Goal: Navigation & Orientation: Find specific page/section

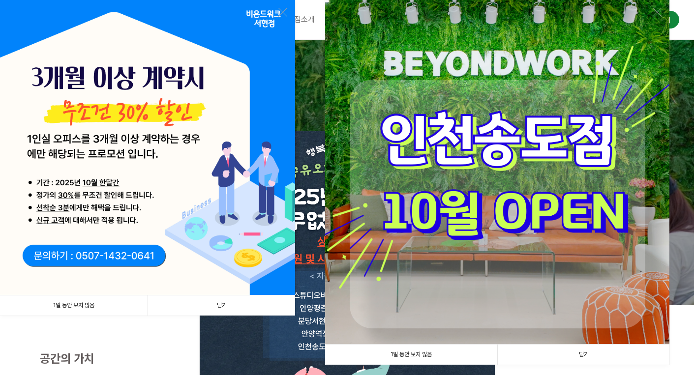
click at [96, 308] on link "1일 동안 보지 않음" at bounding box center [74, 305] width 148 height 20
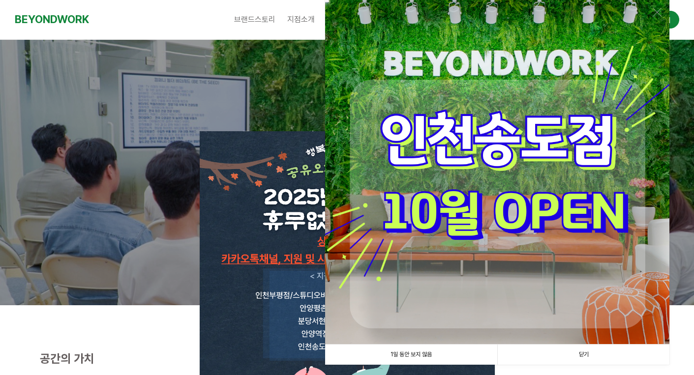
click at [410, 354] on link "1일 동안 보지 않음" at bounding box center [411, 355] width 172 height 20
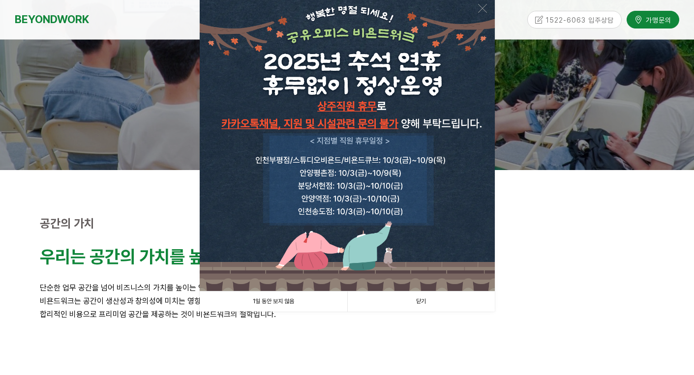
scroll to position [236, 0]
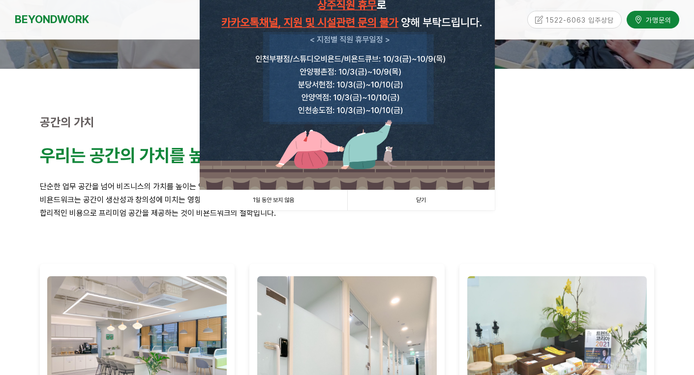
click at [298, 198] on link "1일 동안 보지 않음" at bounding box center [274, 200] width 148 height 20
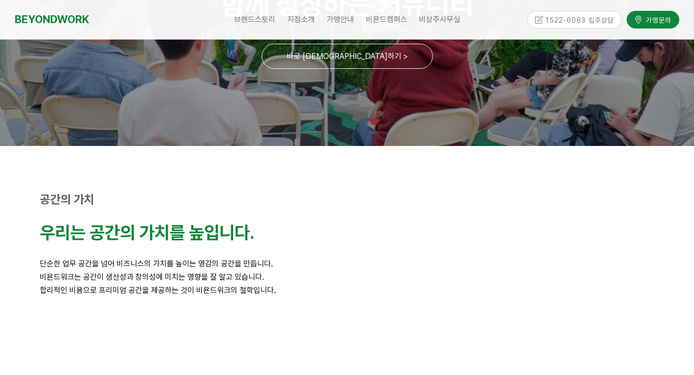
scroll to position [0, 0]
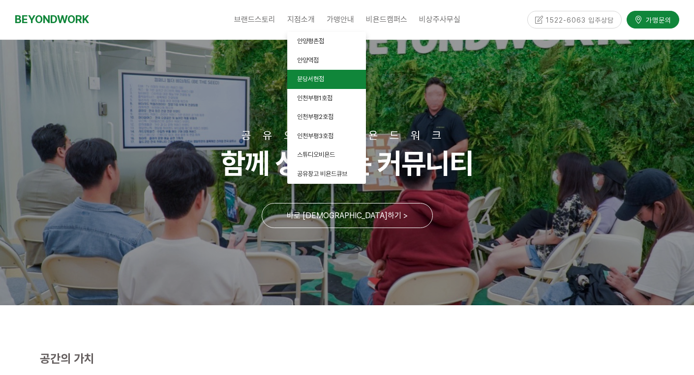
click at [328, 81] on link "분당서현점" at bounding box center [326, 79] width 79 height 19
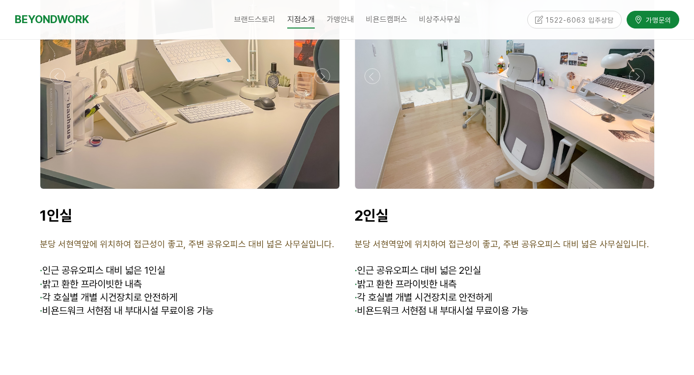
scroll to position [2461, 0]
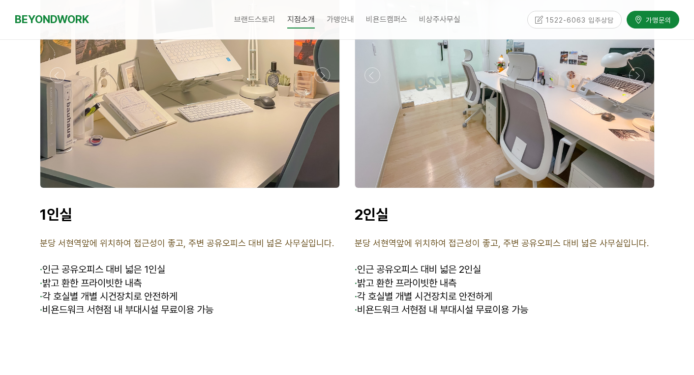
click at [157, 134] on div at bounding box center [189, 75] width 299 height 225
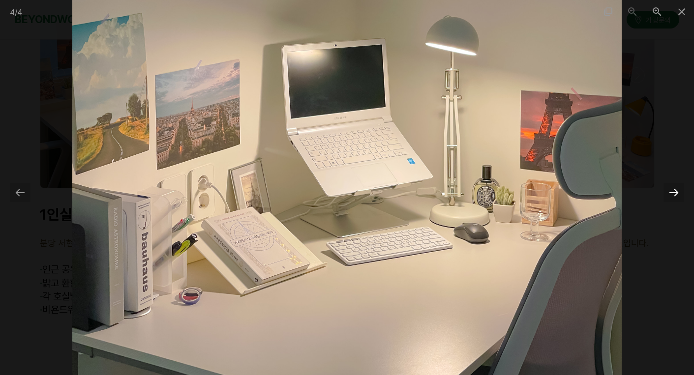
click at [677, 194] on div at bounding box center [673, 192] width 21 height 19
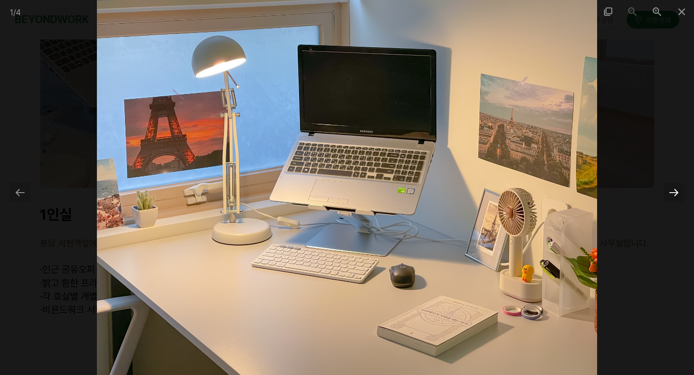
click at [677, 194] on div at bounding box center [673, 192] width 21 height 19
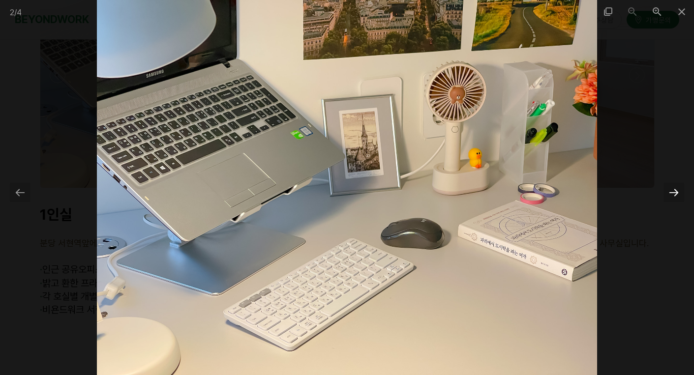
click at [677, 193] on div at bounding box center [673, 192] width 21 height 19
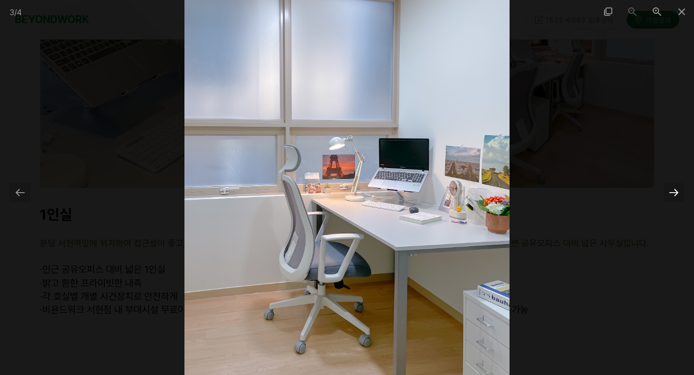
click at [677, 193] on div at bounding box center [673, 192] width 21 height 19
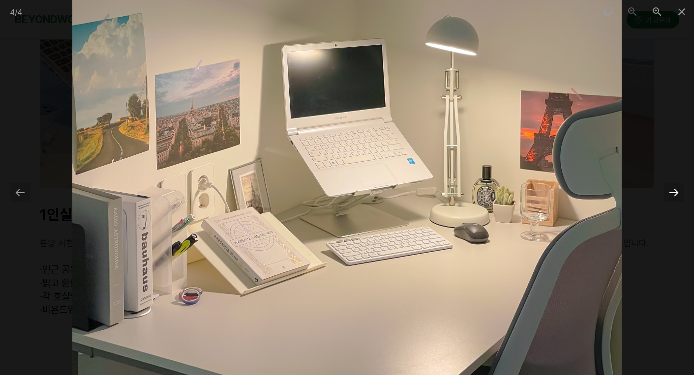
click at [677, 193] on div at bounding box center [673, 192] width 21 height 19
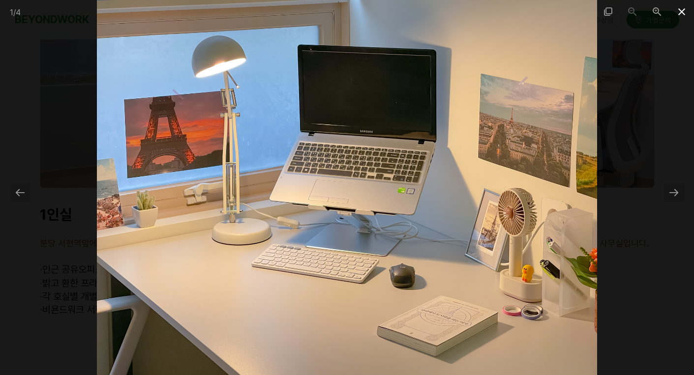
click at [679, 11] on span at bounding box center [681, 11] width 25 height 23
